Goal: Book appointment/travel/reservation

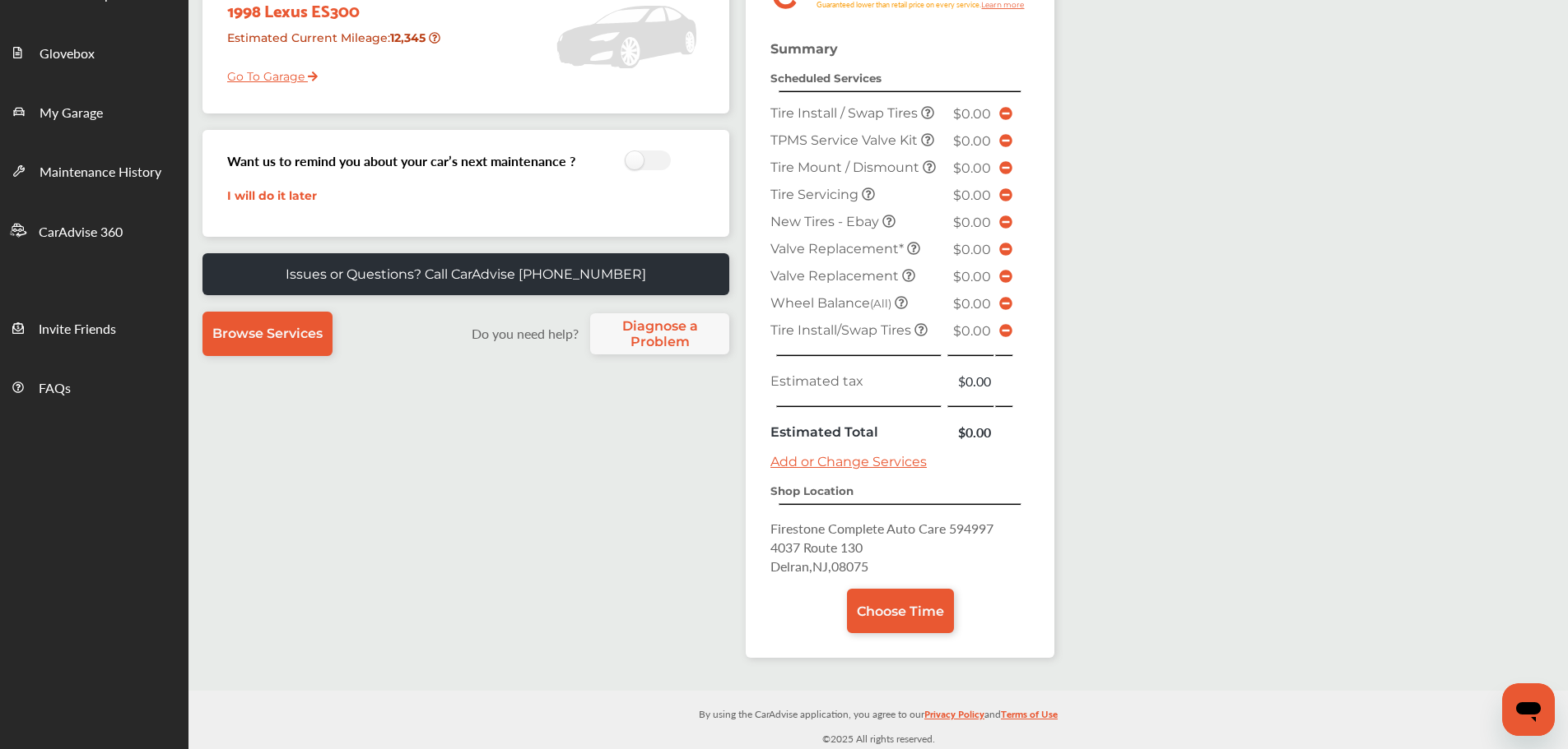
scroll to position [288, 0]
click at [928, 611] on span "Choose Time" at bounding box center [900, 610] width 87 height 16
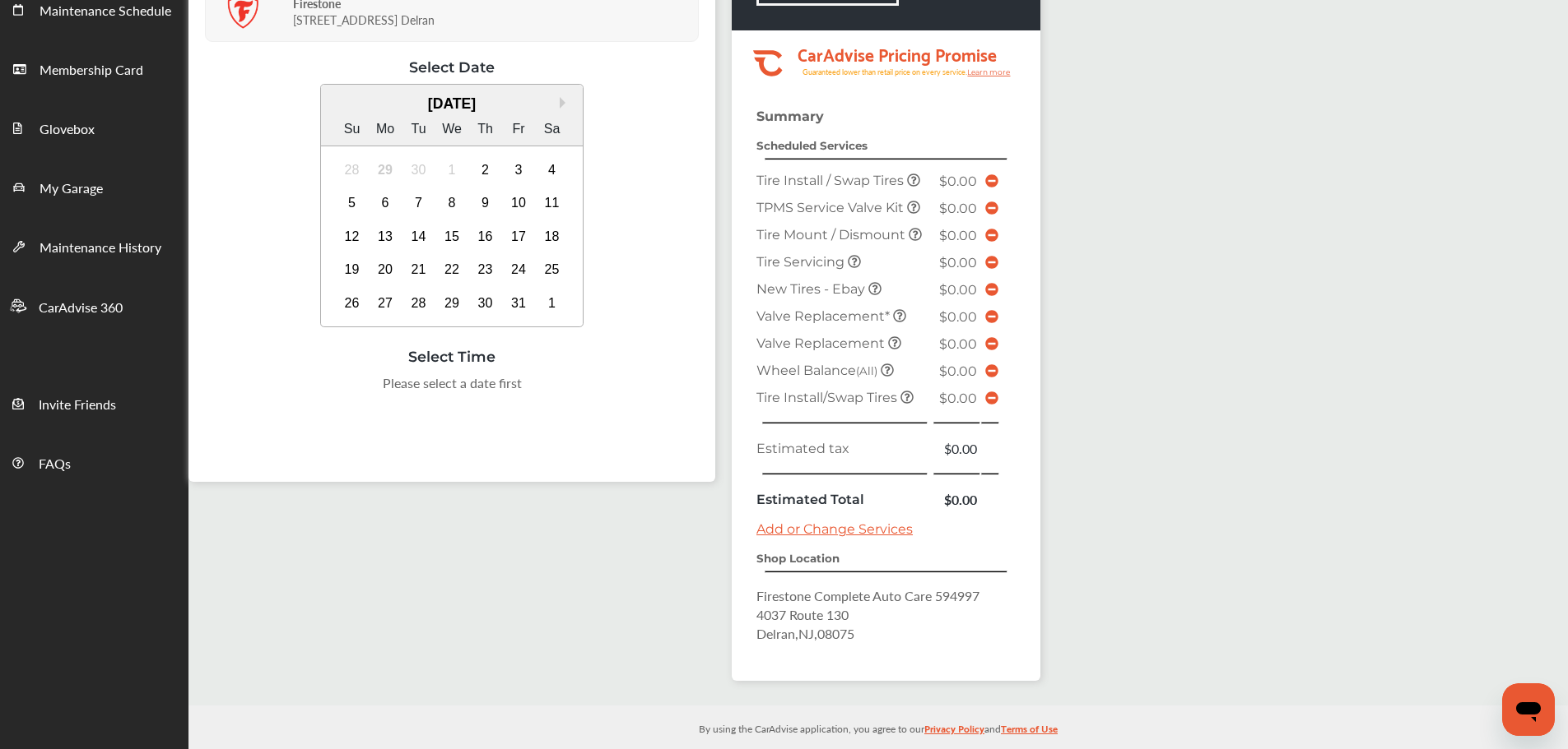
scroll to position [227, 0]
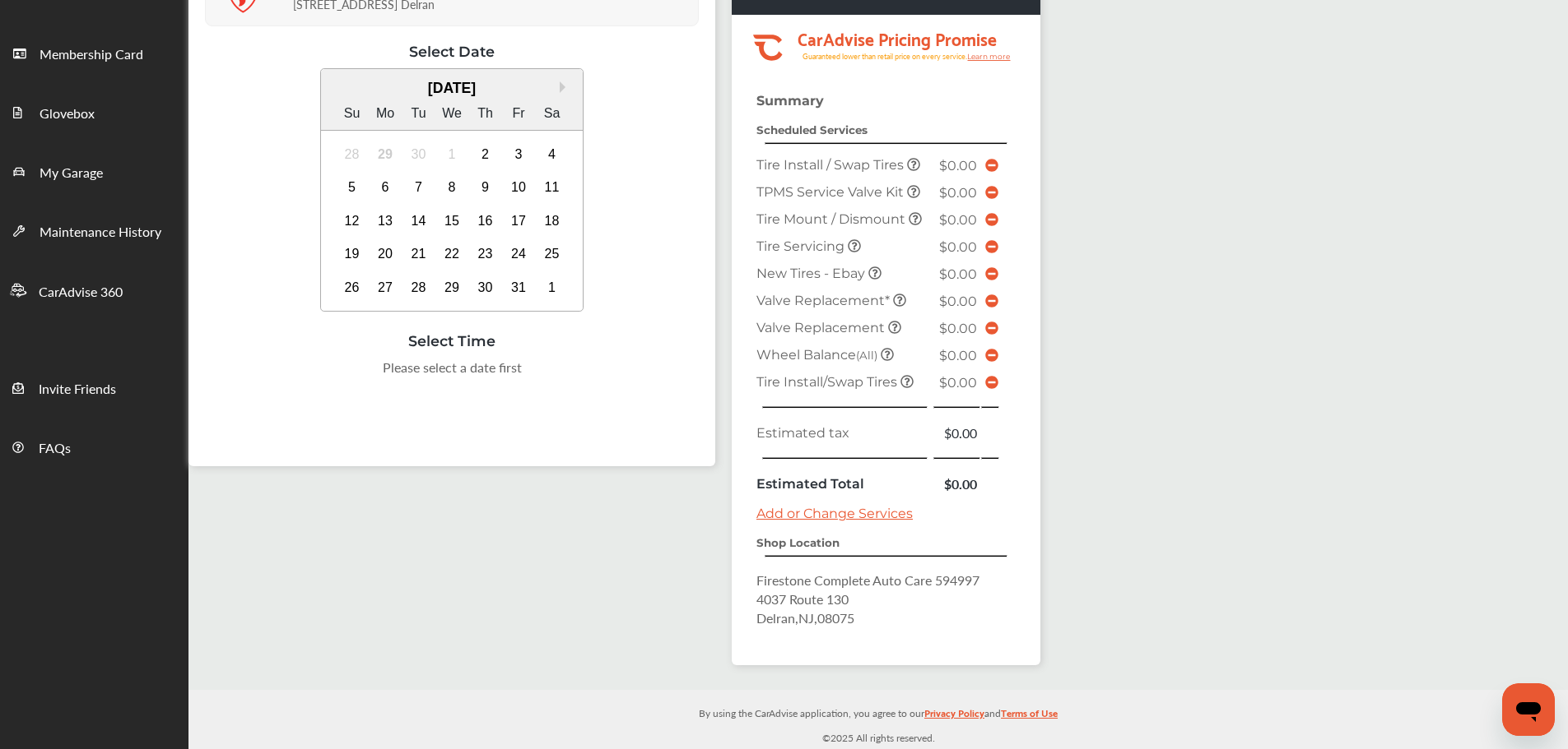
click at [417, 186] on div "7" at bounding box center [419, 187] width 26 height 26
click at [603, 420] on div "5:00 PM" at bounding box center [616, 411] width 78 height 30
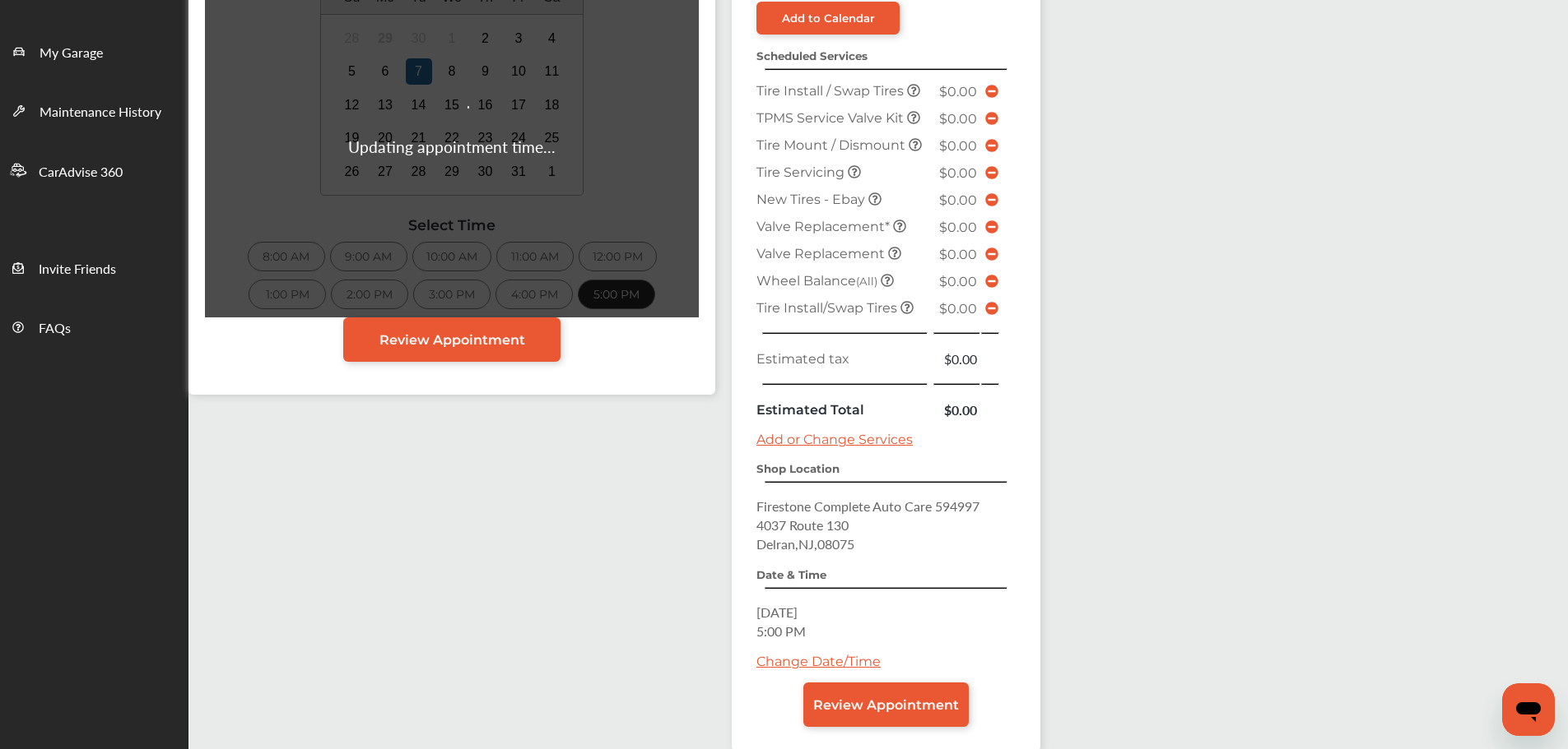
scroll to position [433, 0]
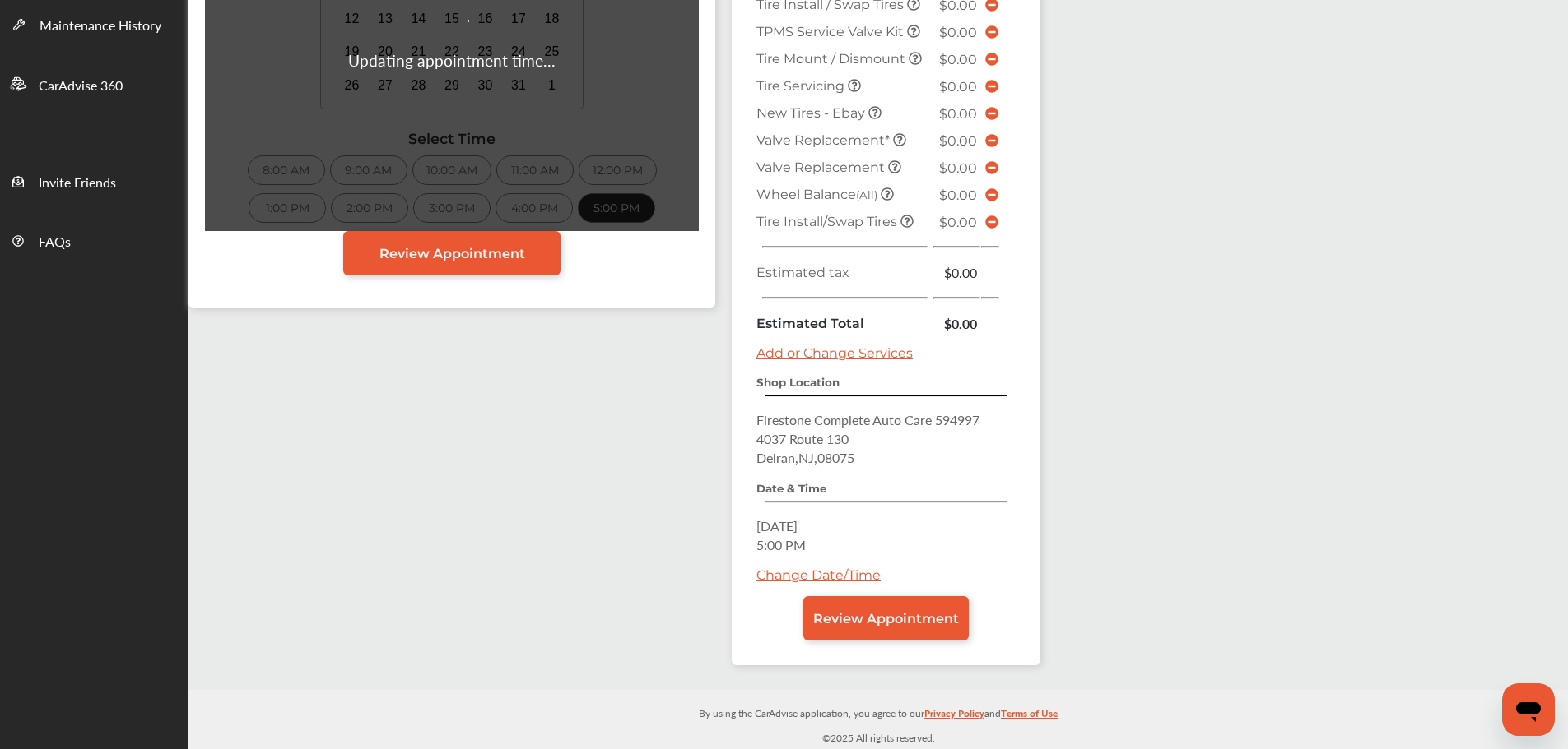
click at [858, 627] on link "Review Appointment" at bounding box center [886, 619] width 165 height 45
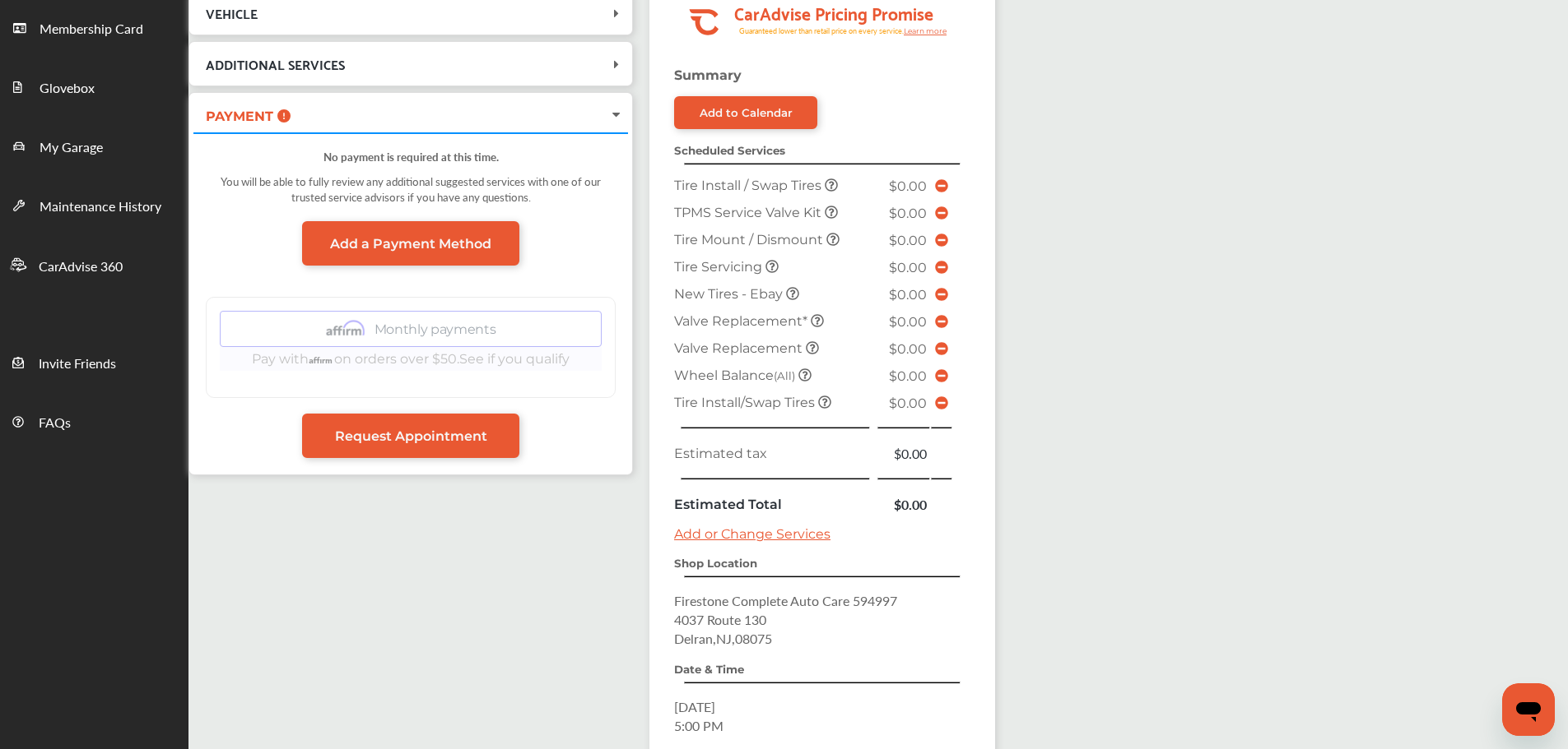
scroll to position [433, 0]
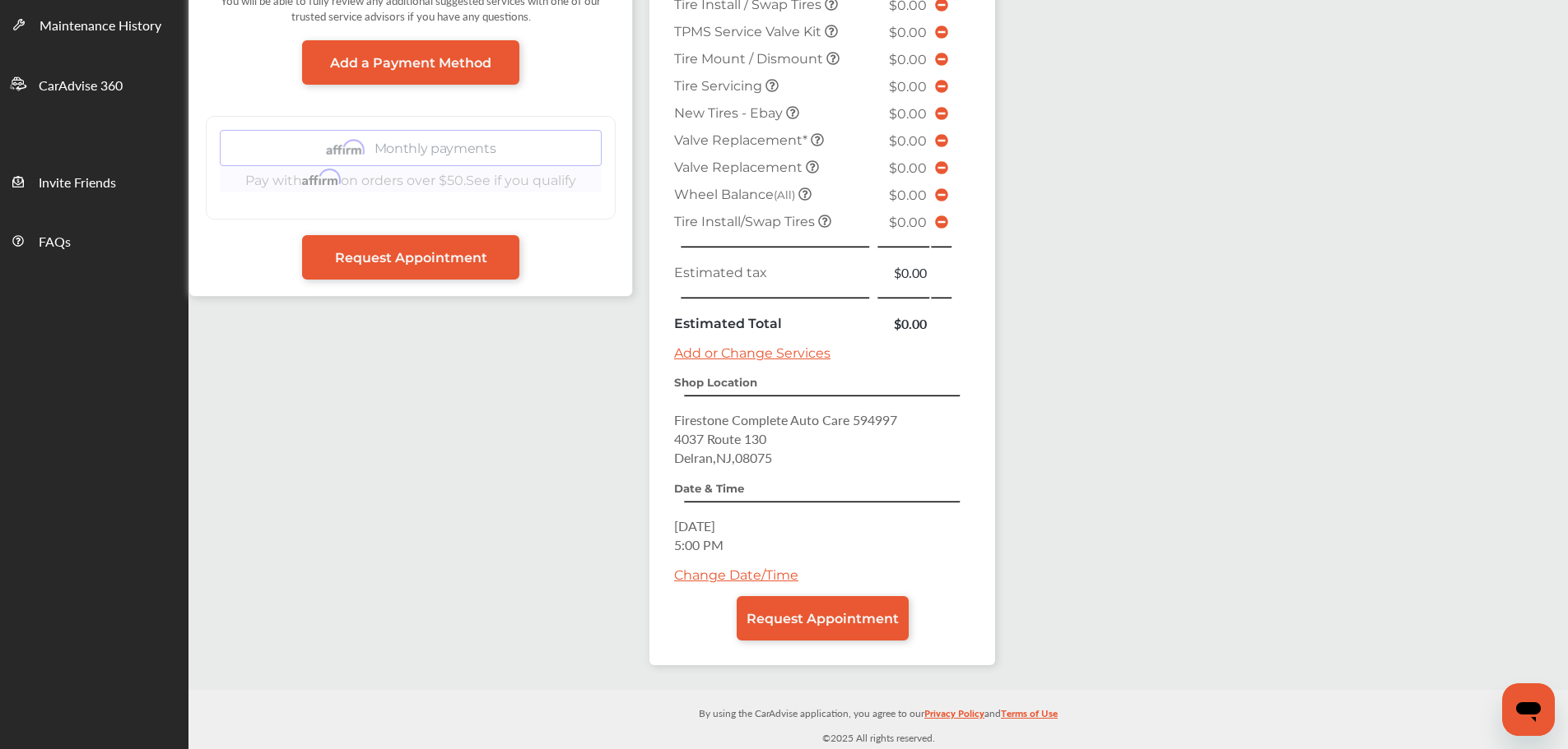
click at [858, 626] on link "Request Appointment" at bounding box center [823, 619] width 172 height 45
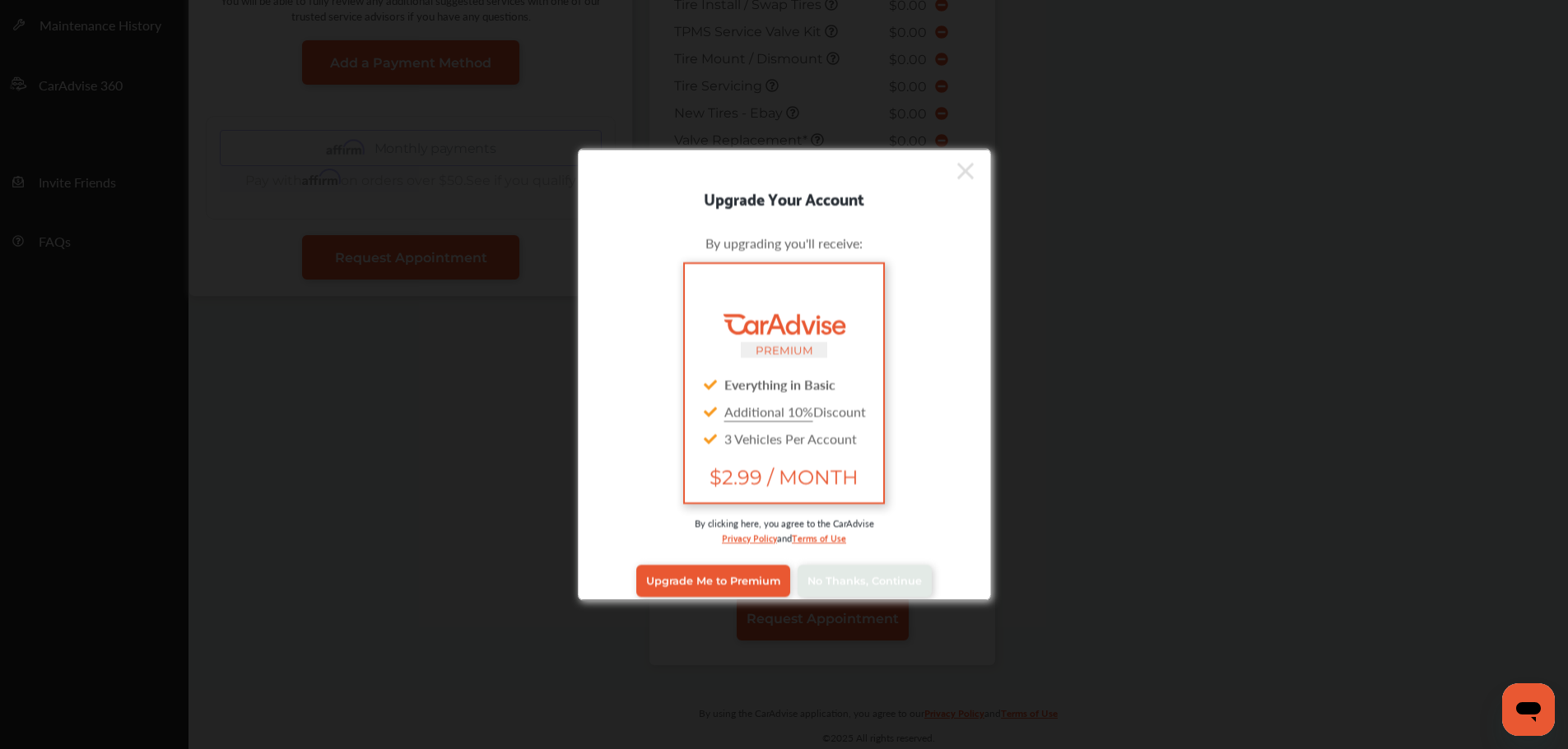
click at [836, 585] on span "No Thanks, Continue" at bounding box center [864, 581] width 115 height 12
